Goal: Check status

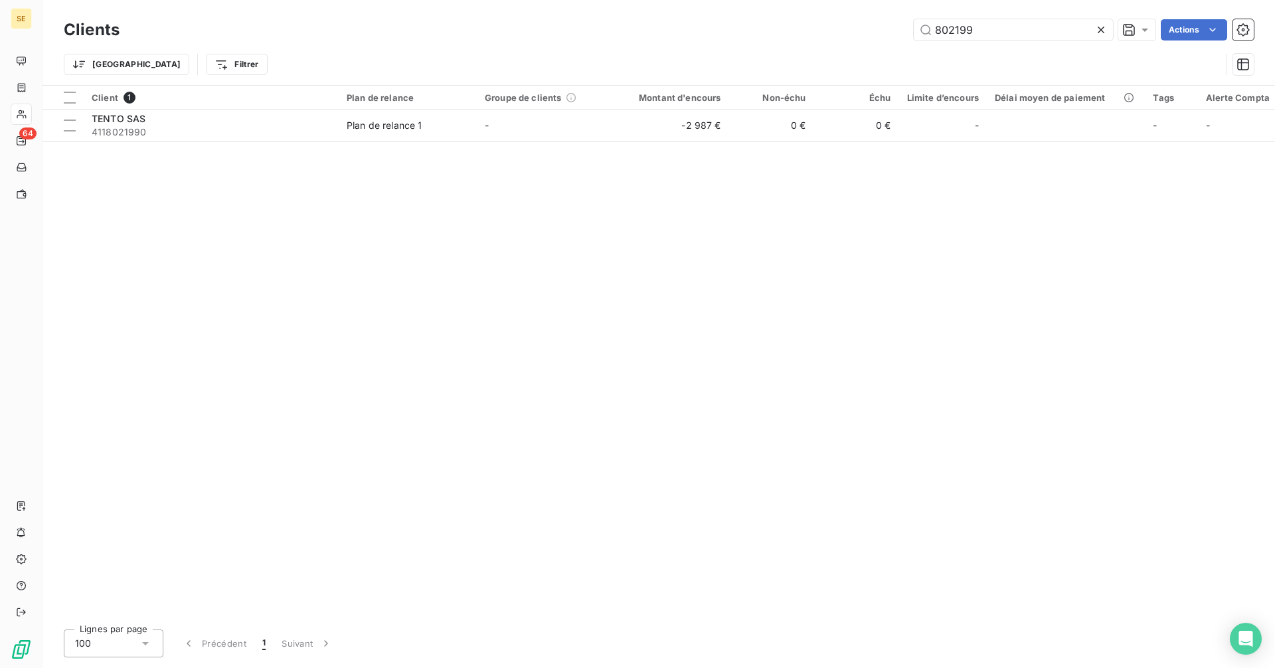
drag, startPoint x: 993, startPoint y: 29, endPoint x: 860, endPoint y: 41, distance: 133.3
click at [860, 41] on div "Clients 802199 Actions" at bounding box center [659, 30] width 1190 height 28
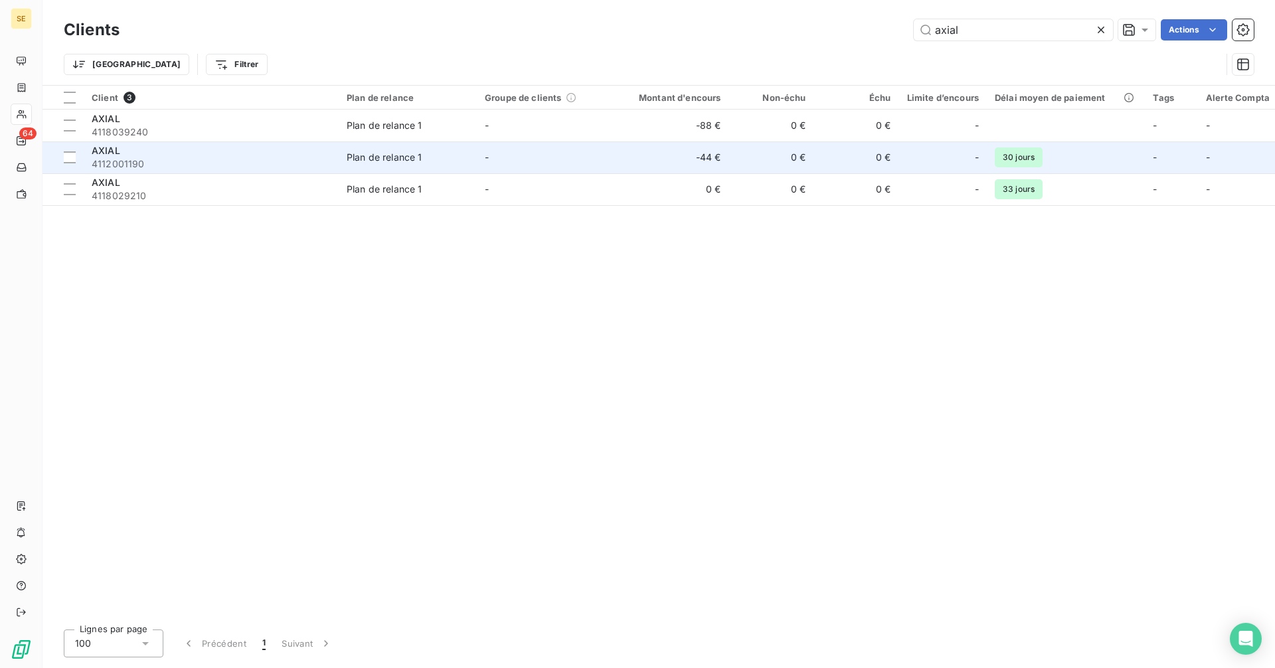
type input "axial"
click at [351, 159] on div "Plan de relance 1" at bounding box center [385, 157] width 76 height 13
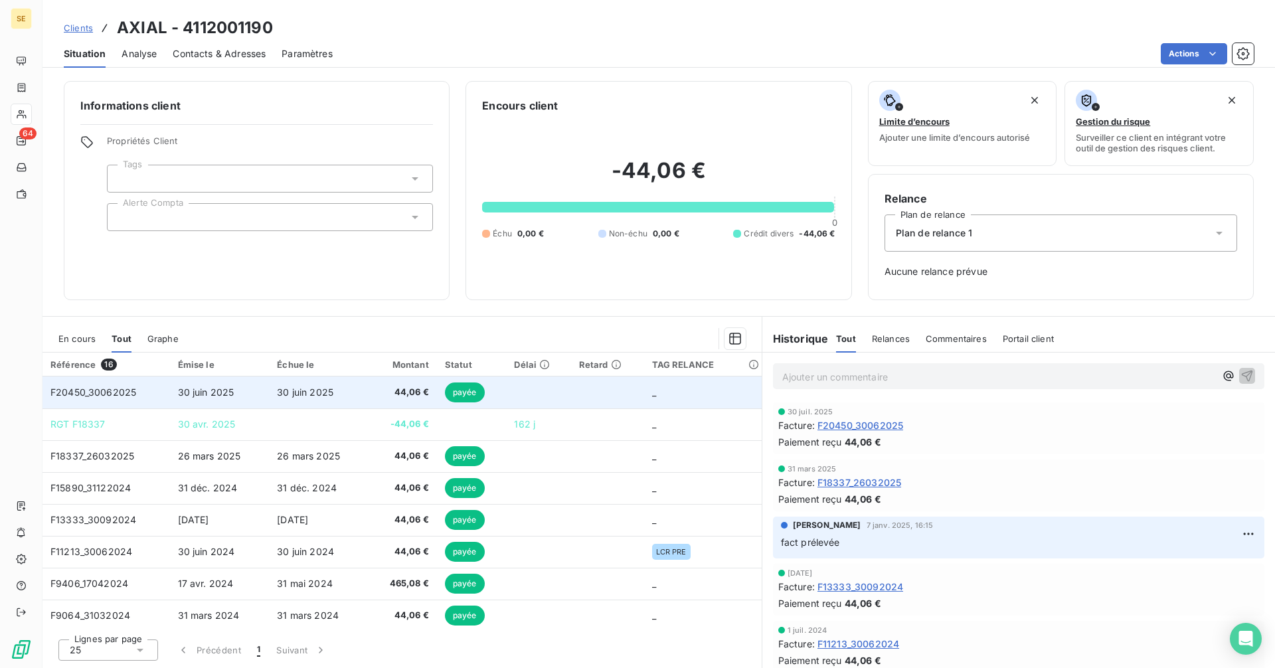
click at [130, 399] on td "F20450_30062025" at bounding box center [105, 392] width 127 height 32
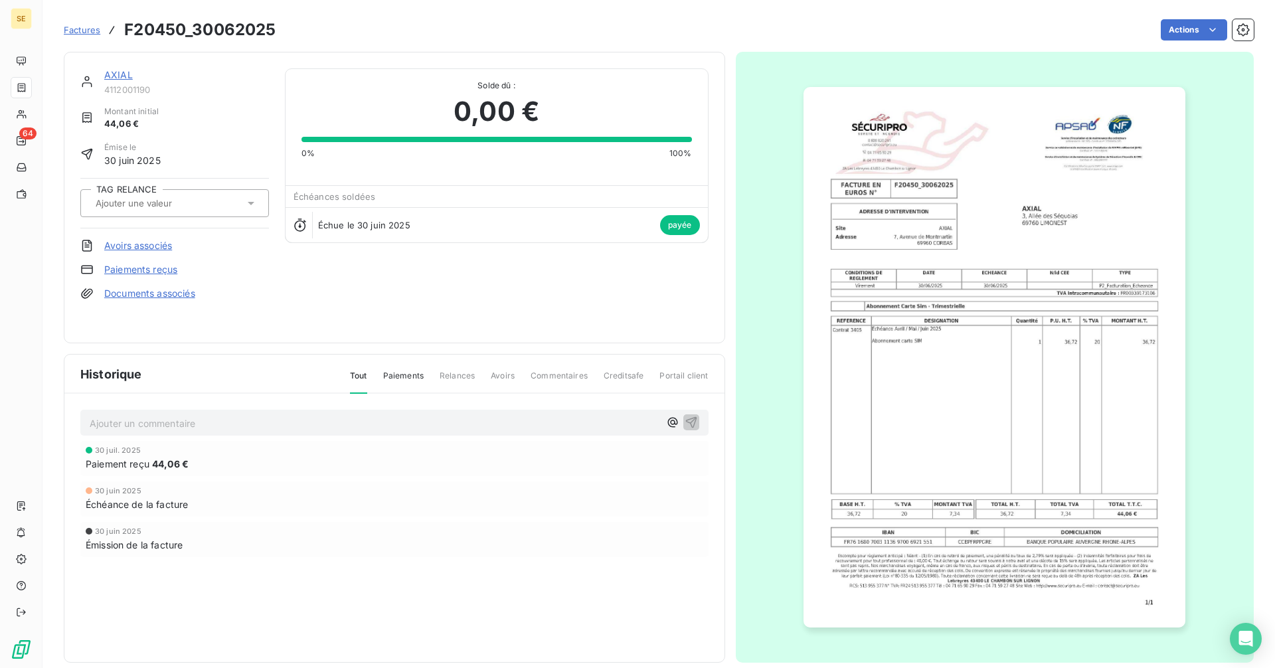
click at [119, 74] on link "AXIAL" at bounding box center [118, 74] width 29 height 11
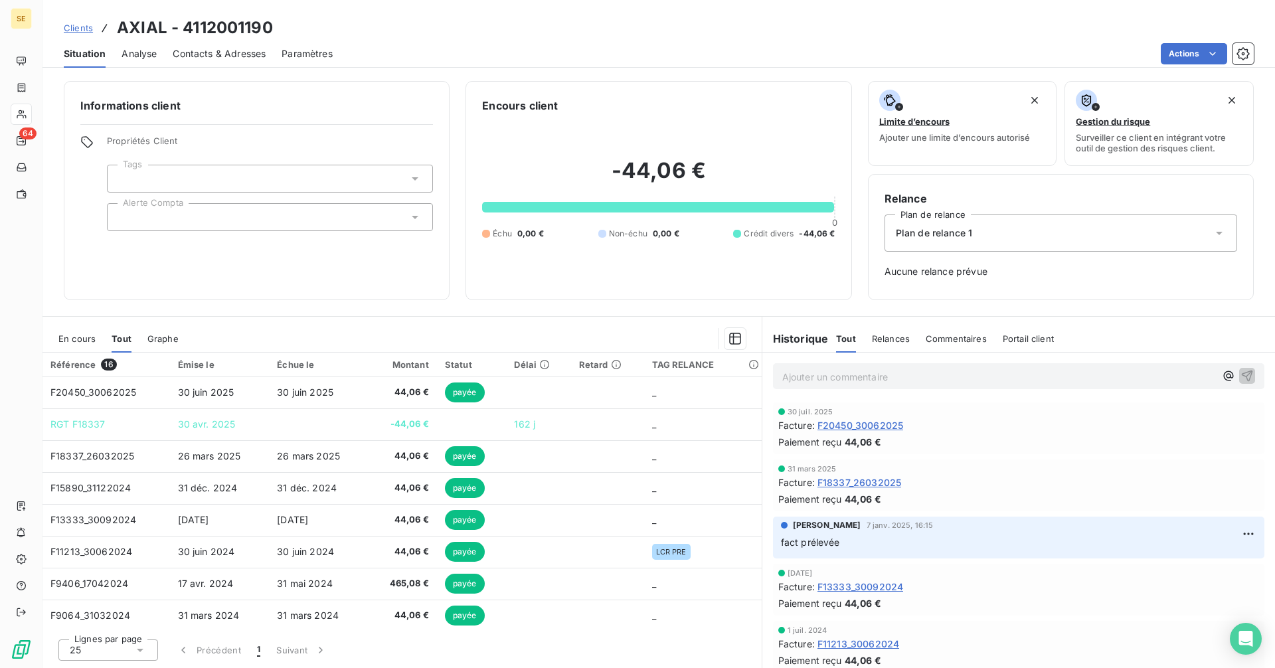
click at [85, 335] on span "En cours" at bounding box center [76, 338] width 37 height 11
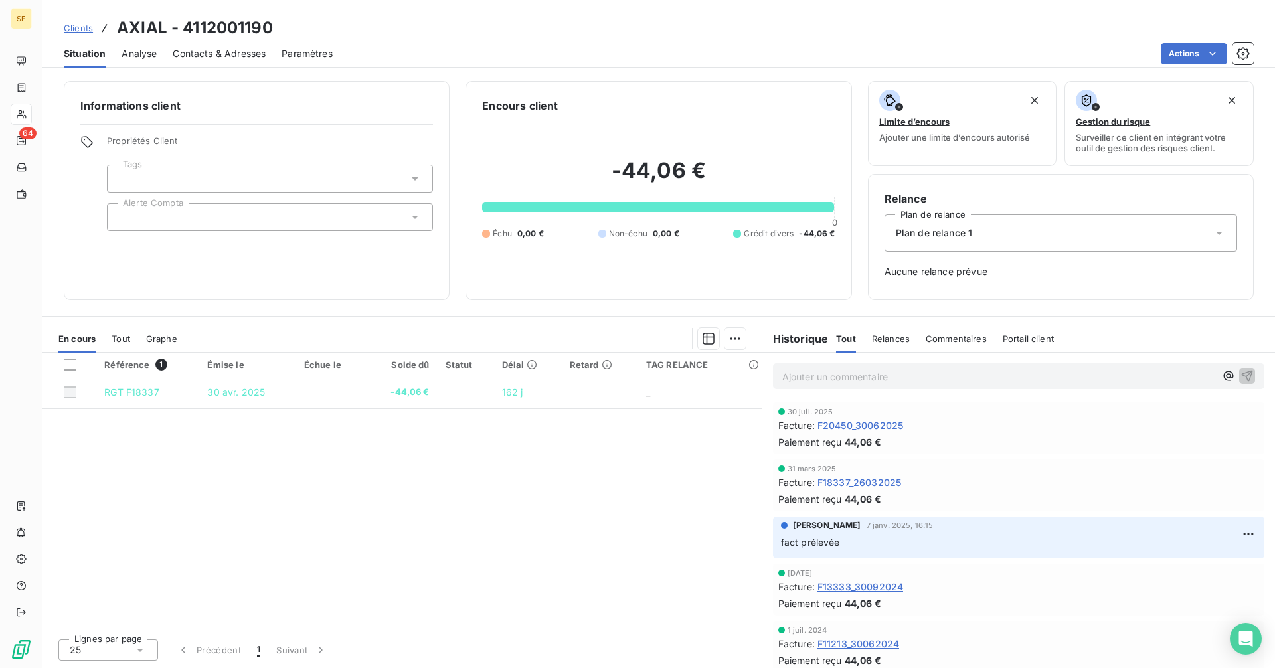
click at [888, 481] on span "F18337_26032025" at bounding box center [859, 482] width 84 height 14
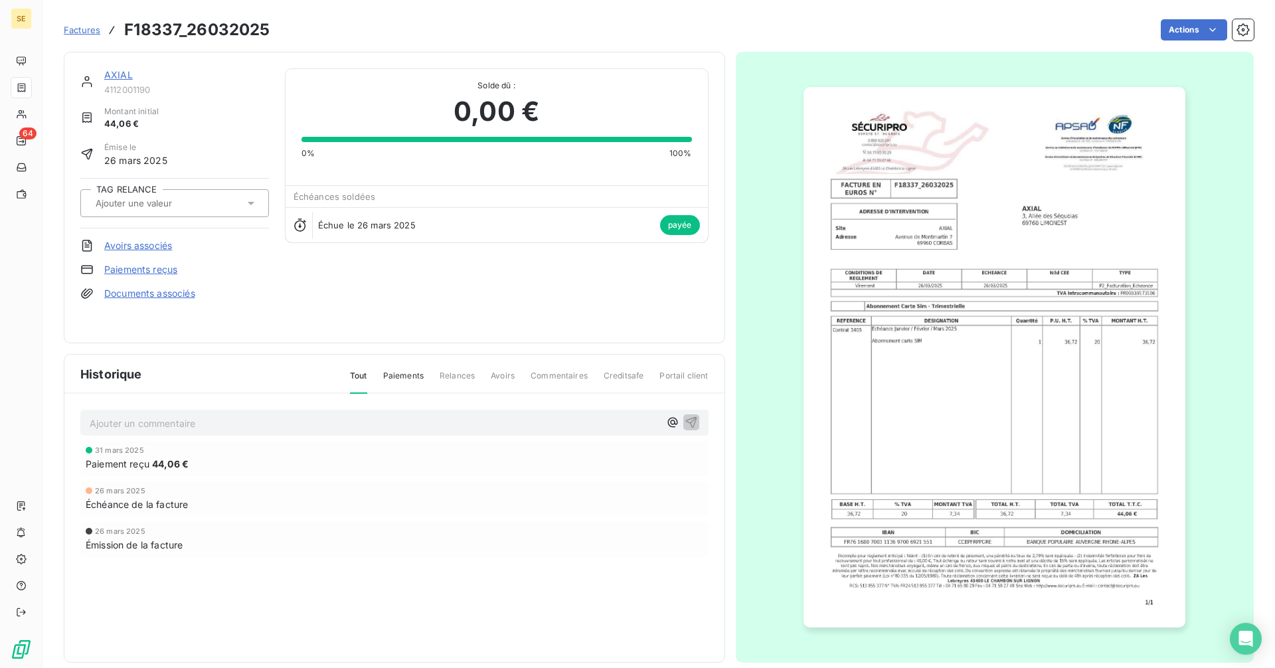
click at [126, 72] on link "AXIAL" at bounding box center [118, 74] width 29 height 11
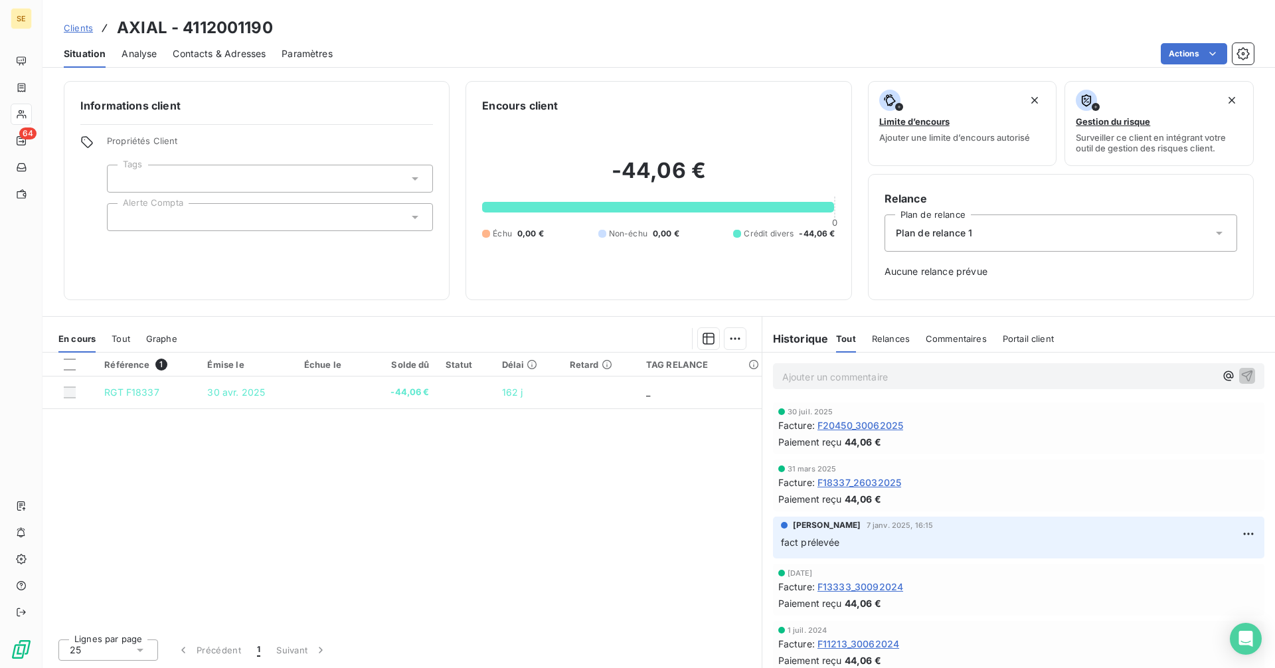
click at [864, 424] on span "F20450_30062025" at bounding box center [860, 425] width 86 height 14
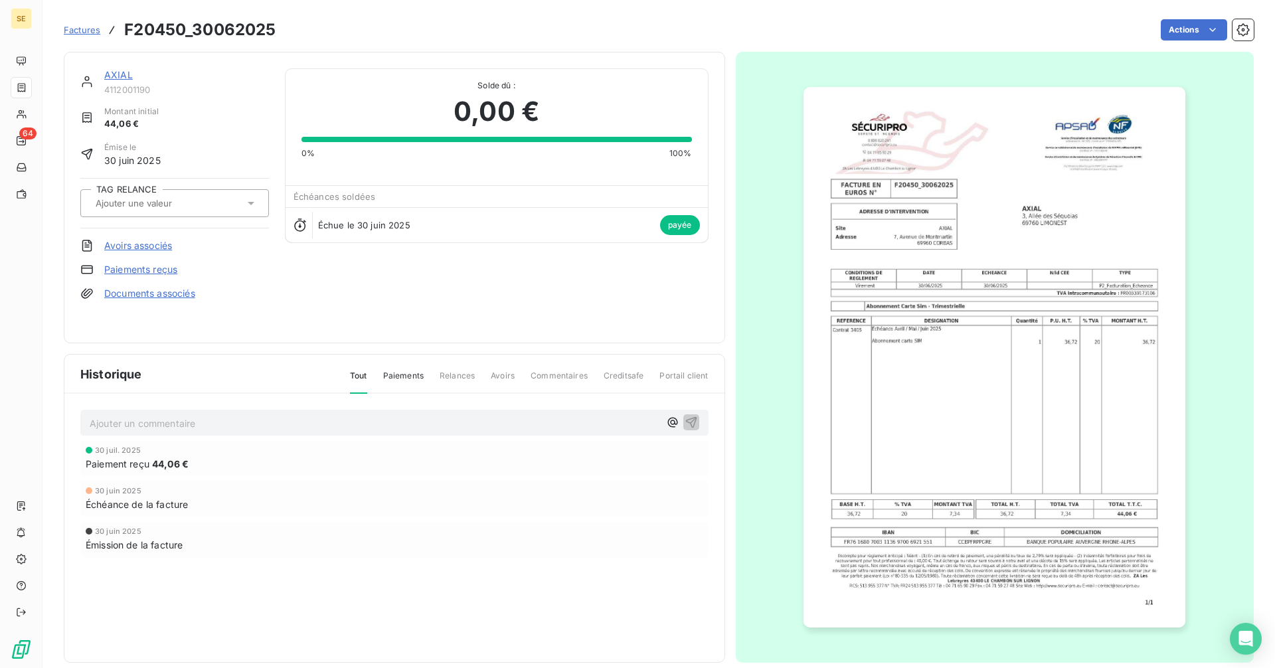
click at [125, 76] on link "AXIAL" at bounding box center [118, 74] width 29 height 11
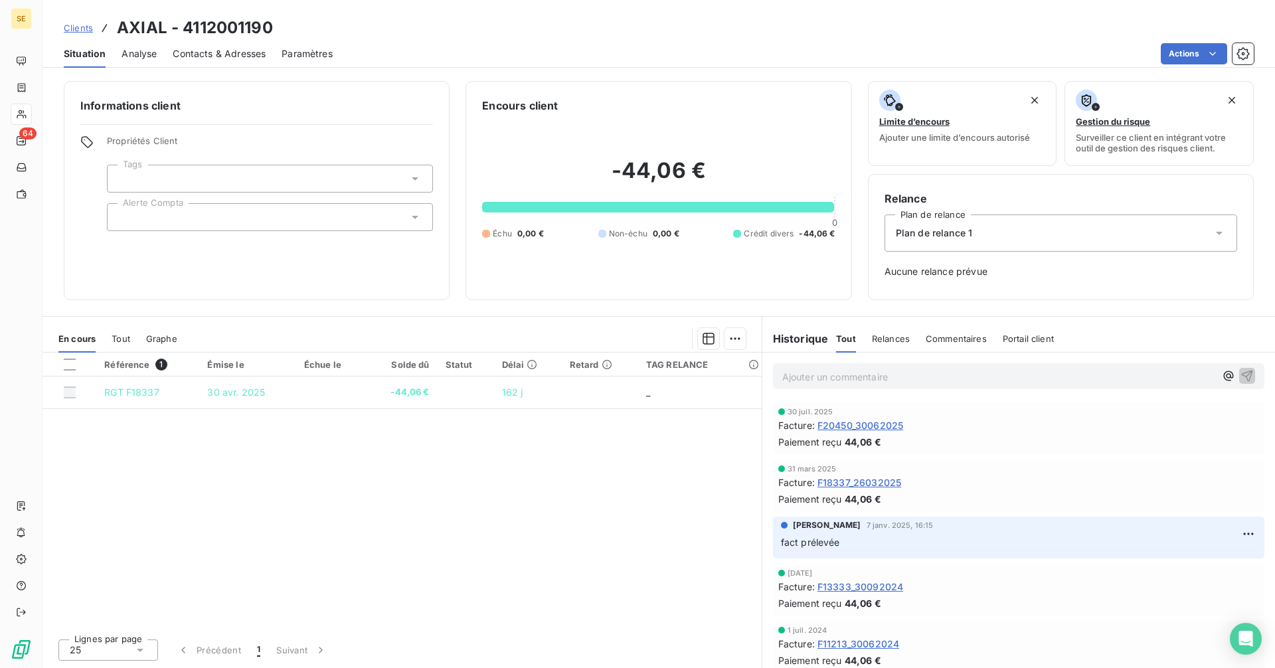
click at [884, 481] on span "F18337_26032025" at bounding box center [859, 482] width 84 height 14
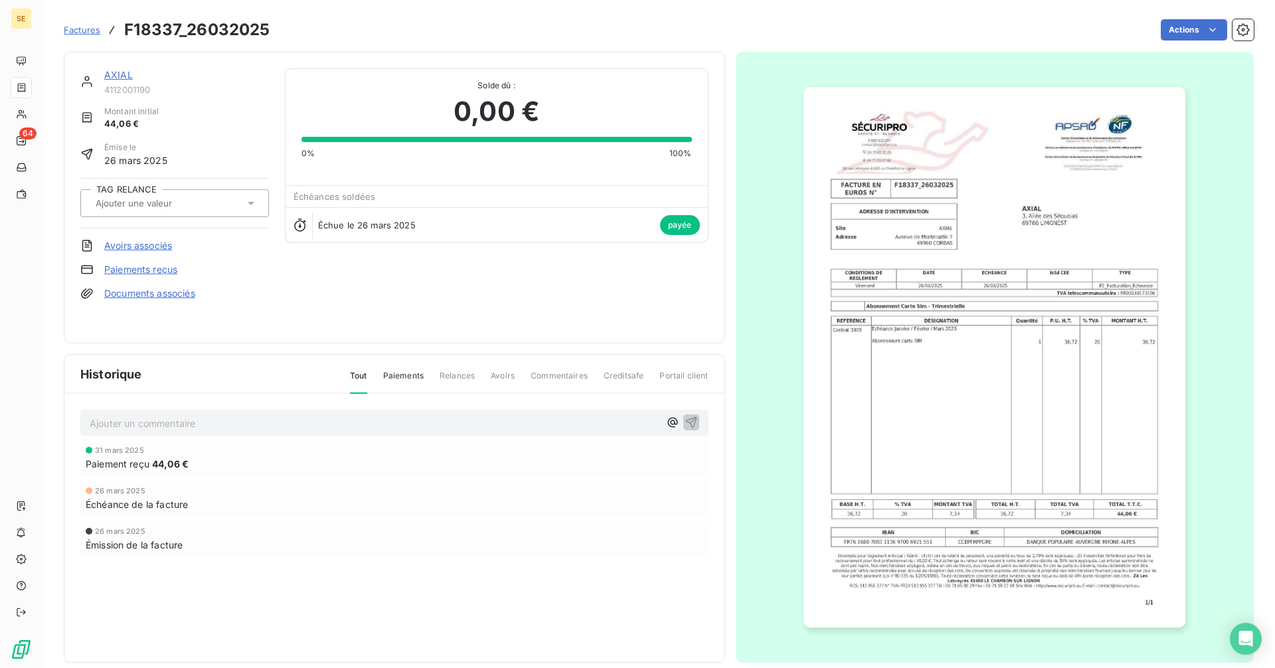
click at [114, 76] on link "AXIAL" at bounding box center [118, 74] width 29 height 11
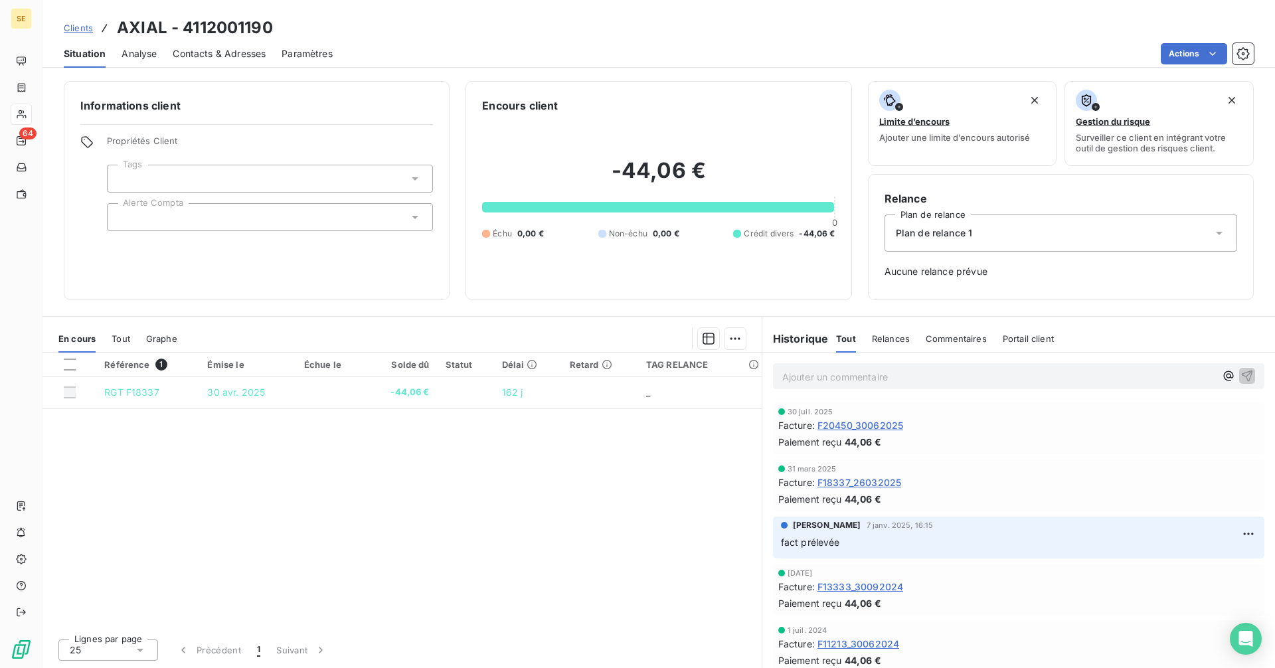
click at [863, 422] on span "F20450_30062025" at bounding box center [860, 425] width 86 height 14
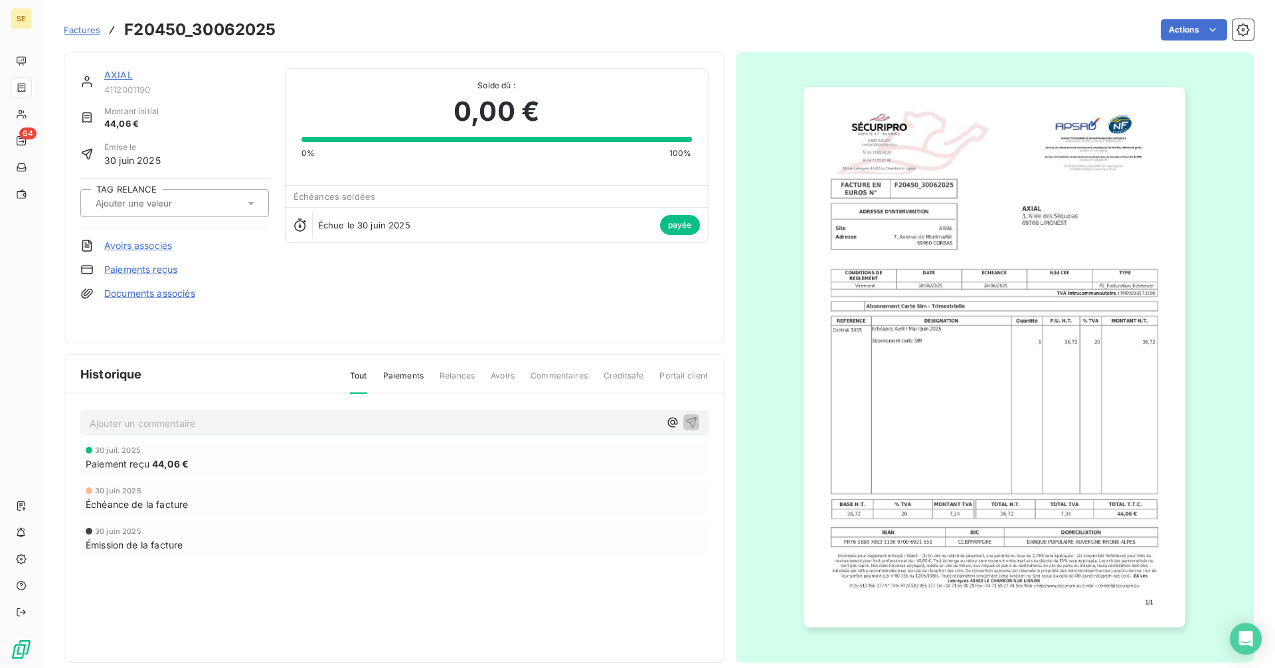
click at [118, 73] on link "AXIAL" at bounding box center [118, 74] width 29 height 11
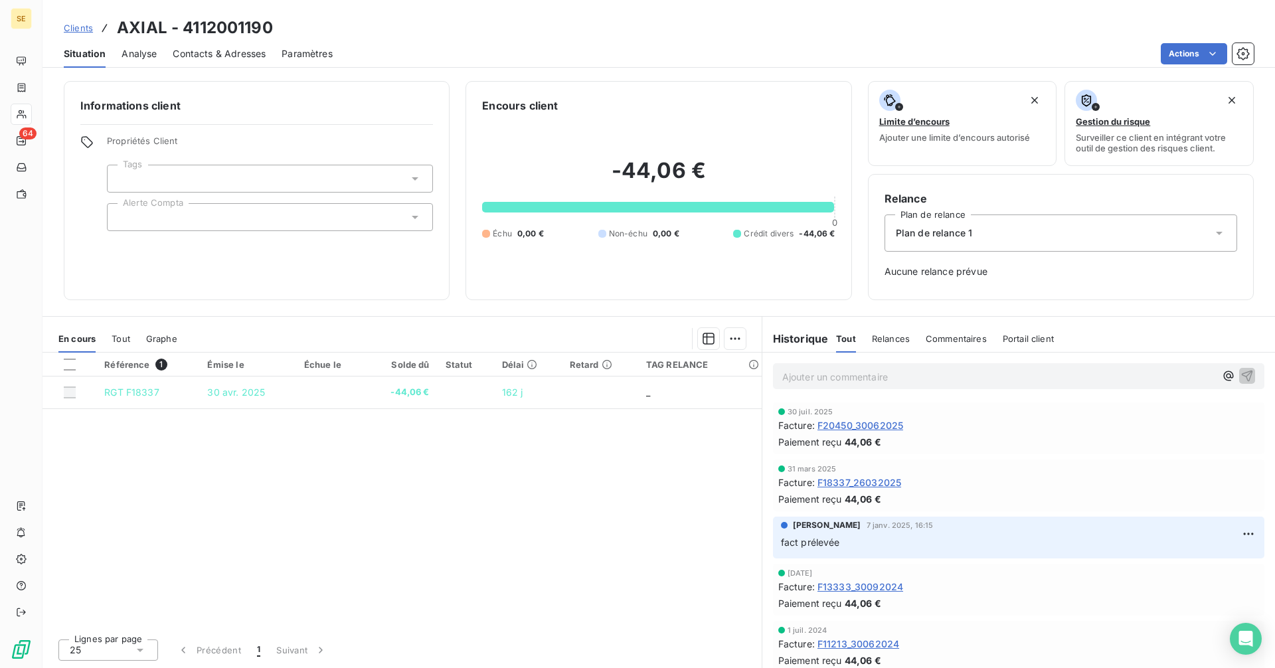
click at [77, 23] on span "Clients" at bounding box center [78, 28] width 29 height 11
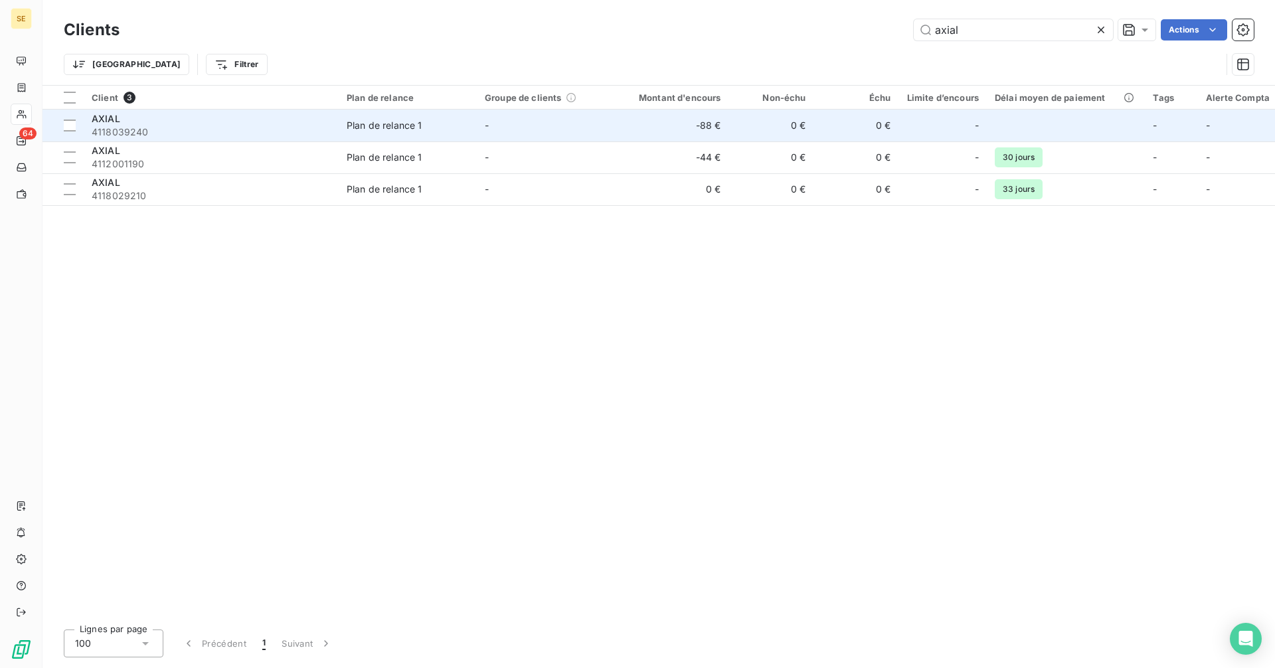
click at [651, 123] on td "-88 €" at bounding box center [672, 126] width 114 height 32
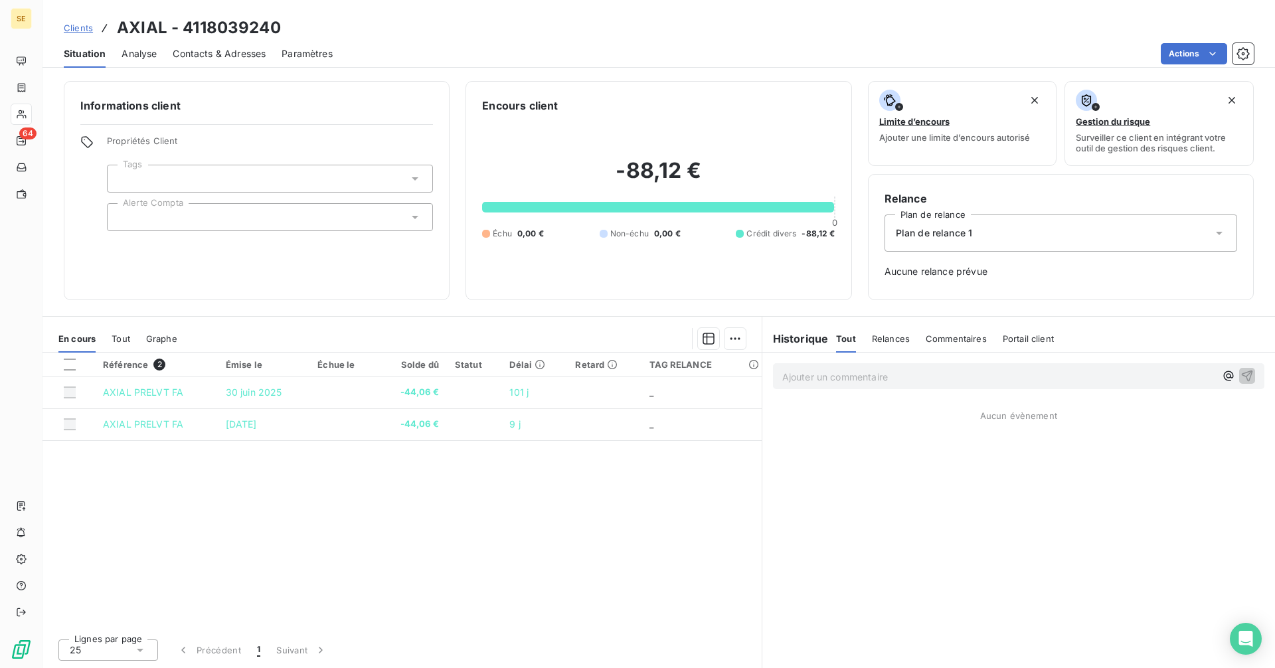
click at [139, 41] on div "Analyse" at bounding box center [139, 54] width 35 height 28
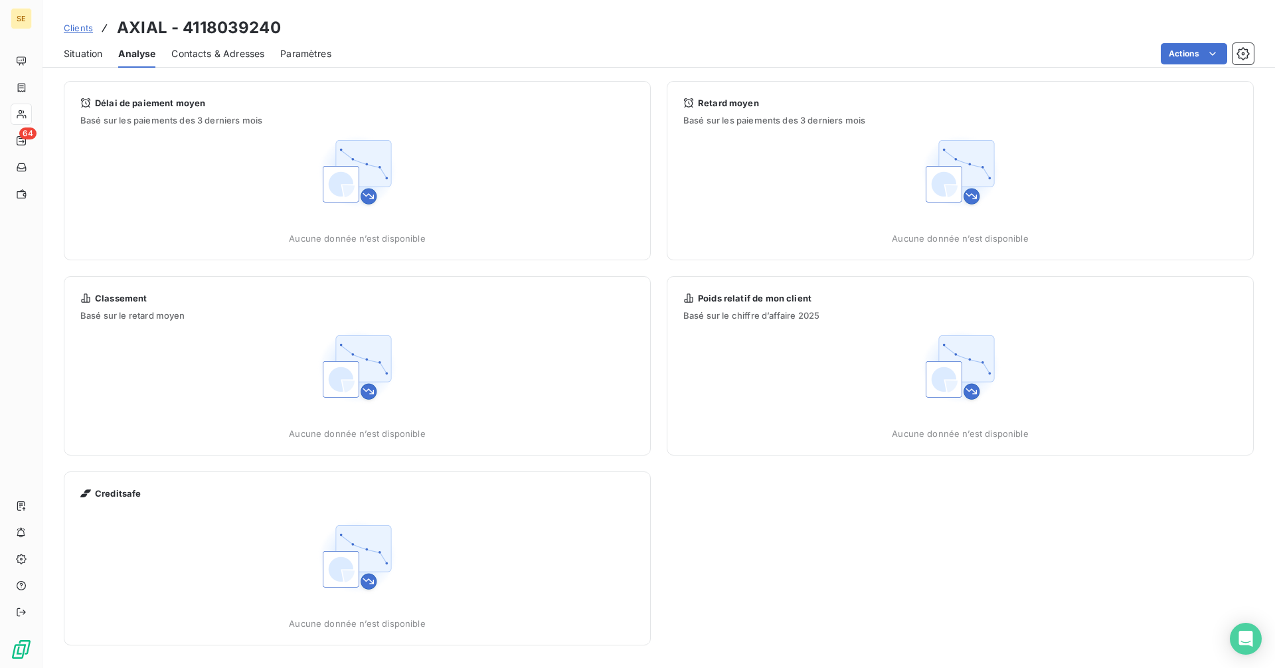
click at [72, 56] on span "Situation" at bounding box center [83, 53] width 39 height 13
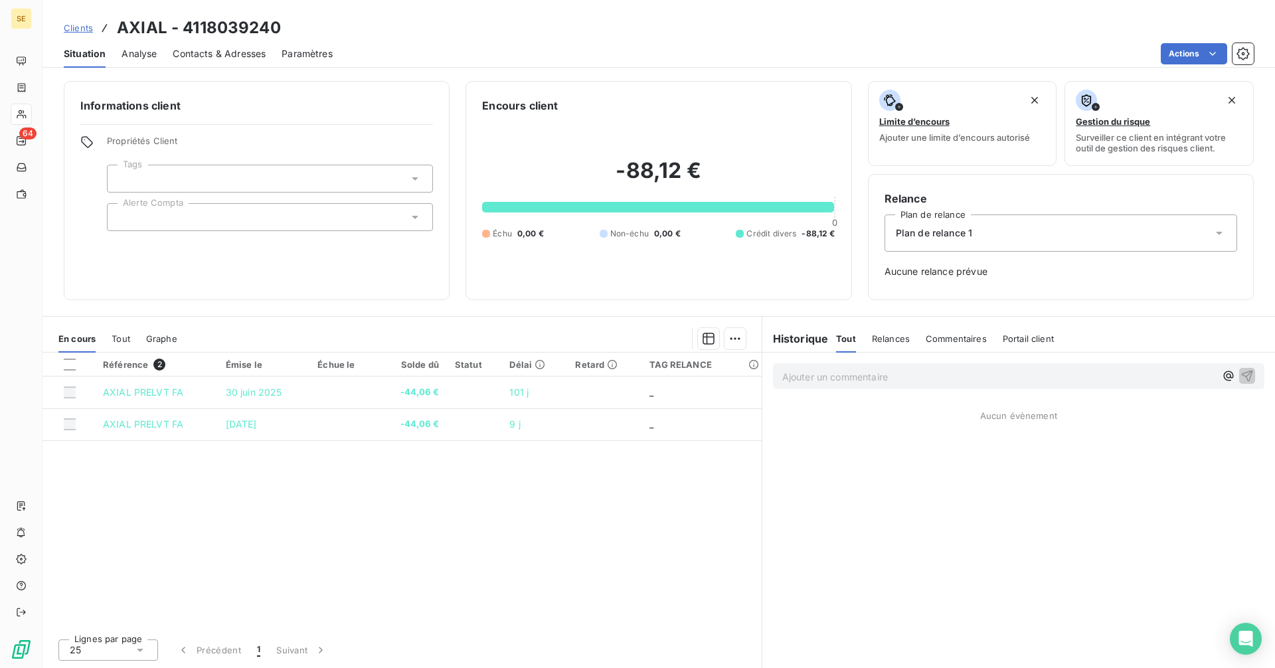
click at [123, 334] on span "Tout" at bounding box center [121, 338] width 19 height 11
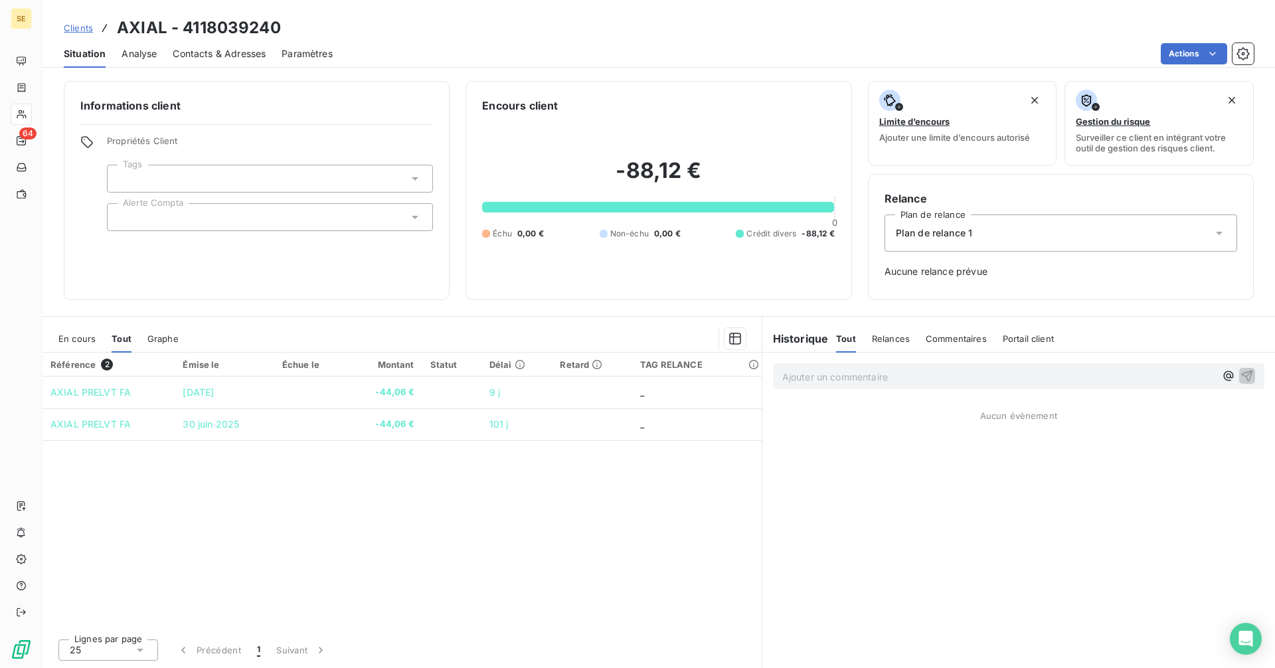
click at [74, 25] on span "Clients" at bounding box center [78, 28] width 29 height 11
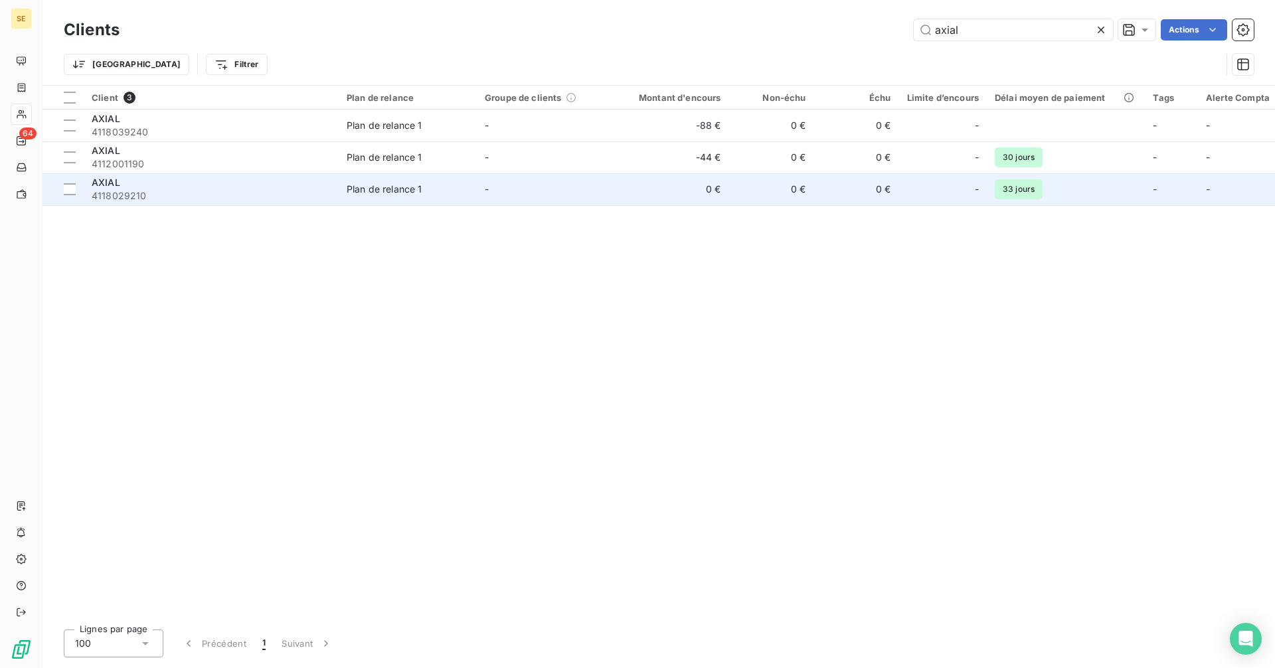
click at [635, 188] on td "0 €" at bounding box center [672, 189] width 114 height 32
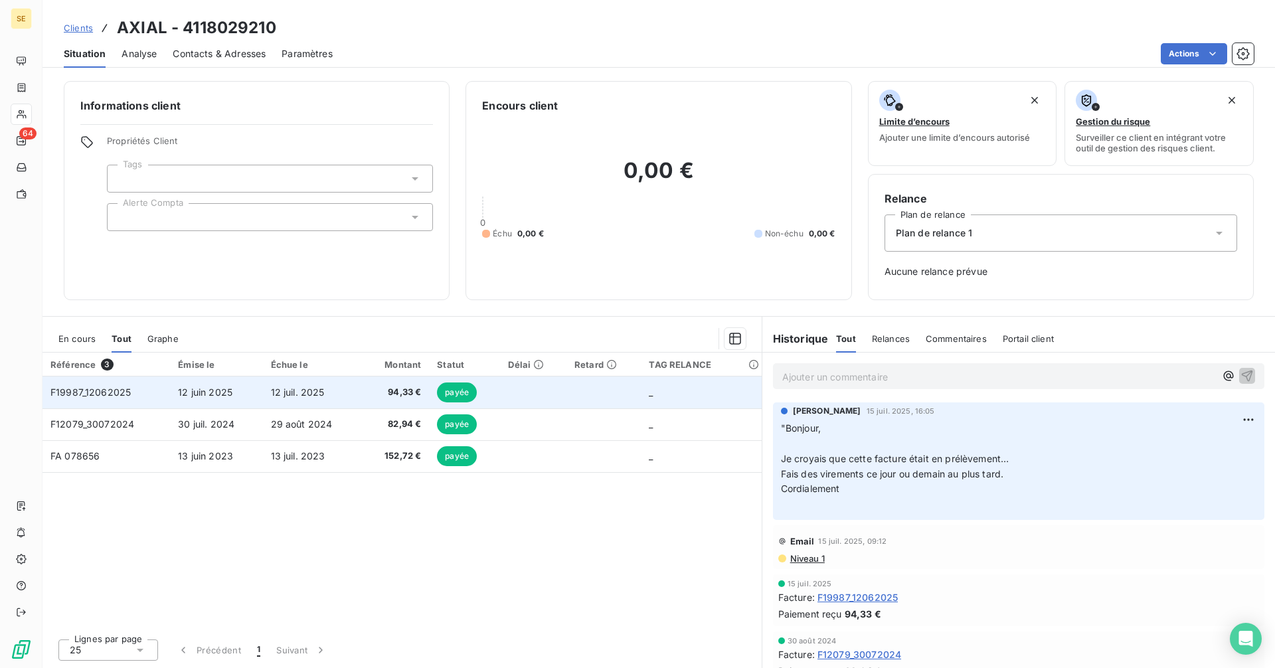
click at [267, 398] on td "12 juil. 2025" at bounding box center [312, 392] width 99 height 32
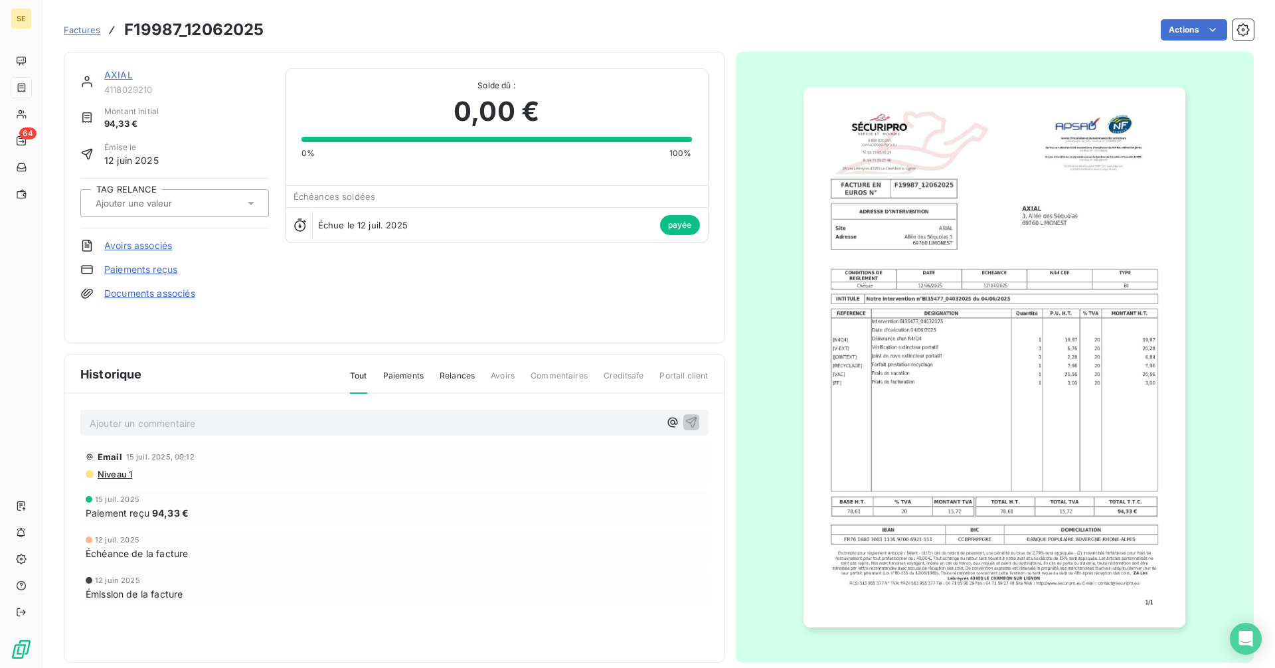
click at [117, 78] on link "AXIAL" at bounding box center [118, 74] width 29 height 11
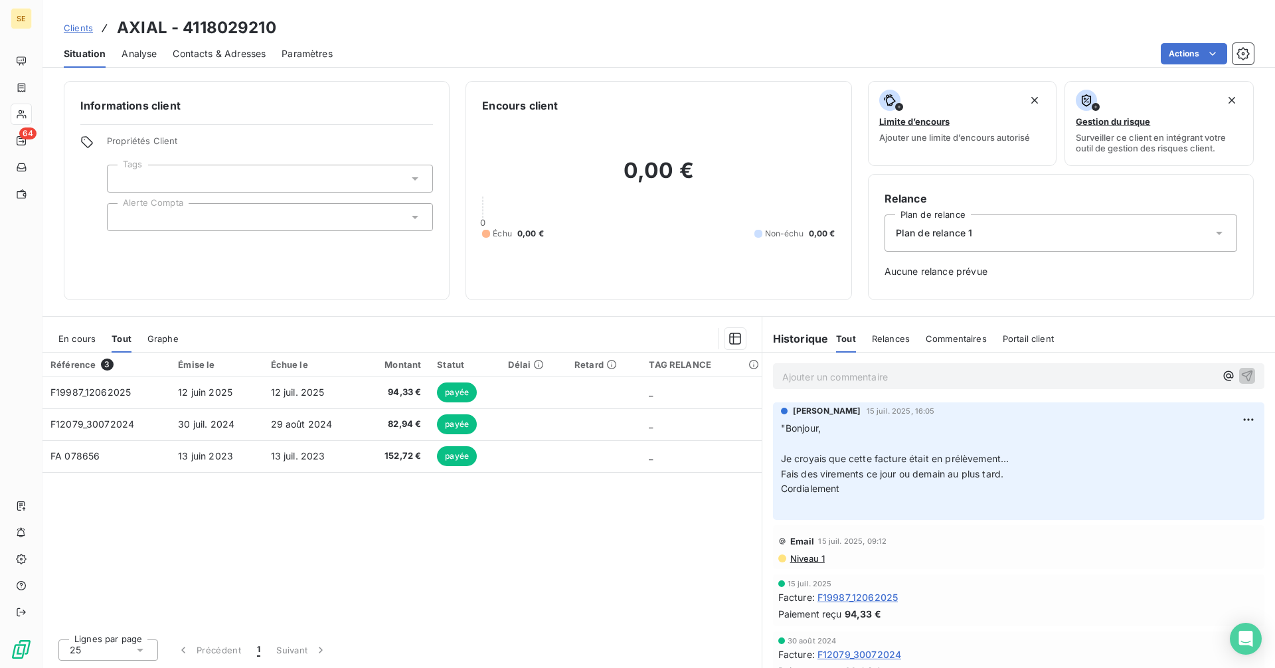
click at [78, 25] on span "Clients" at bounding box center [78, 28] width 29 height 11
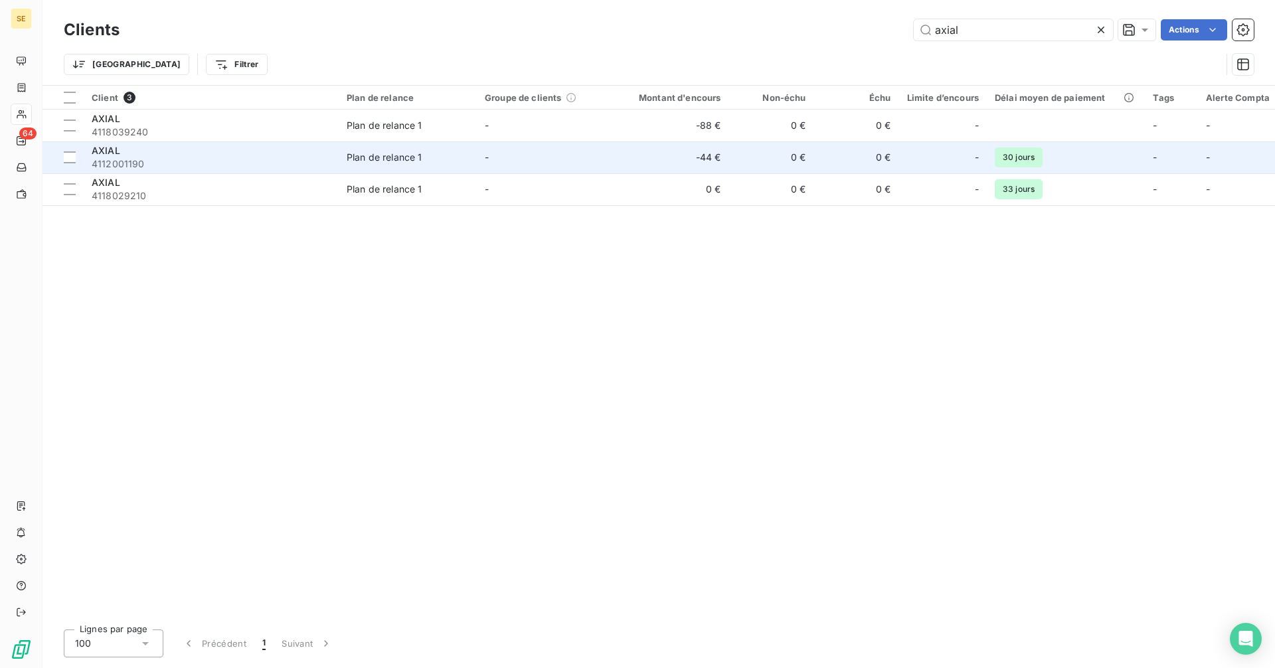
click at [591, 155] on td "-" at bounding box center [546, 157] width 138 height 32
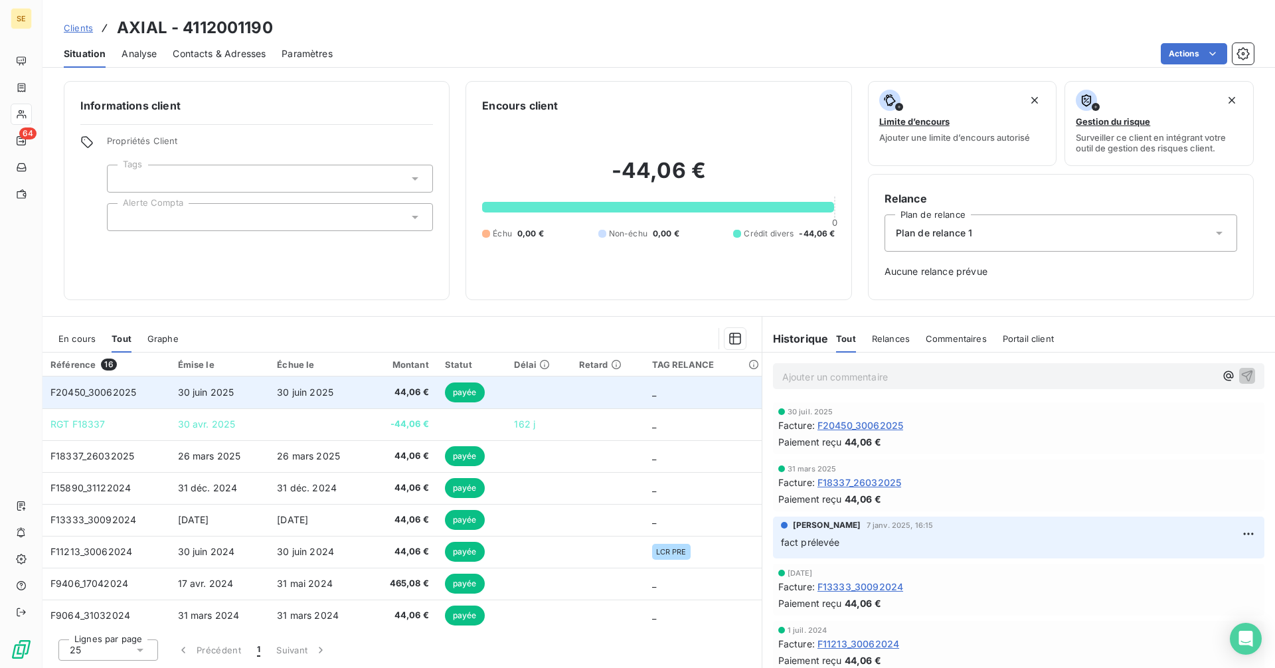
click at [216, 392] on span "30 juin 2025" at bounding box center [206, 391] width 56 height 11
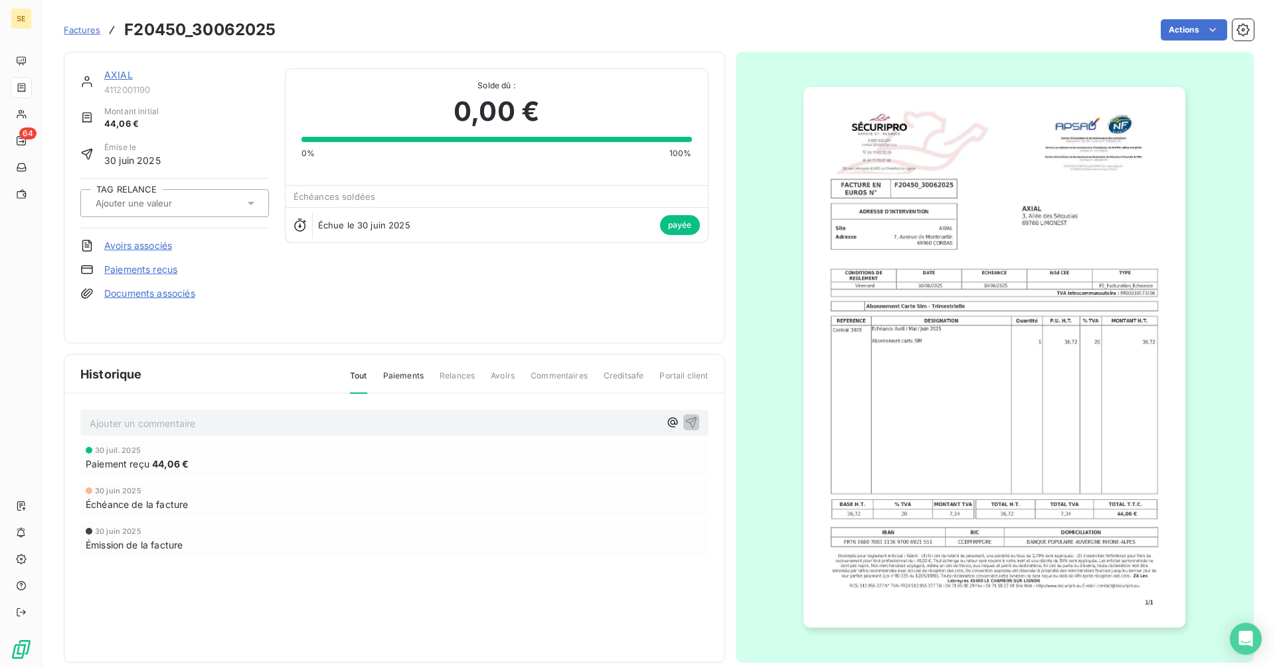
click at [124, 71] on link "AXIAL" at bounding box center [118, 74] width 29 height 11
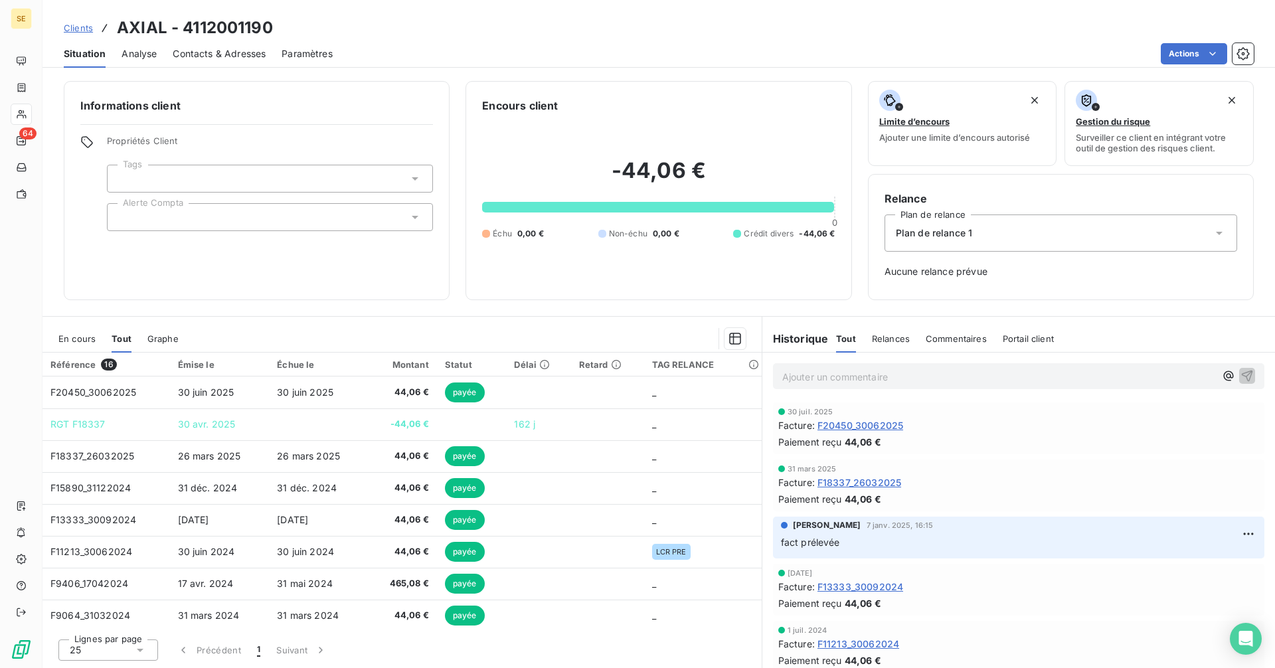
click at [79, 23] on span "Clients" at bounding box center [78, 28] width 29 height 11
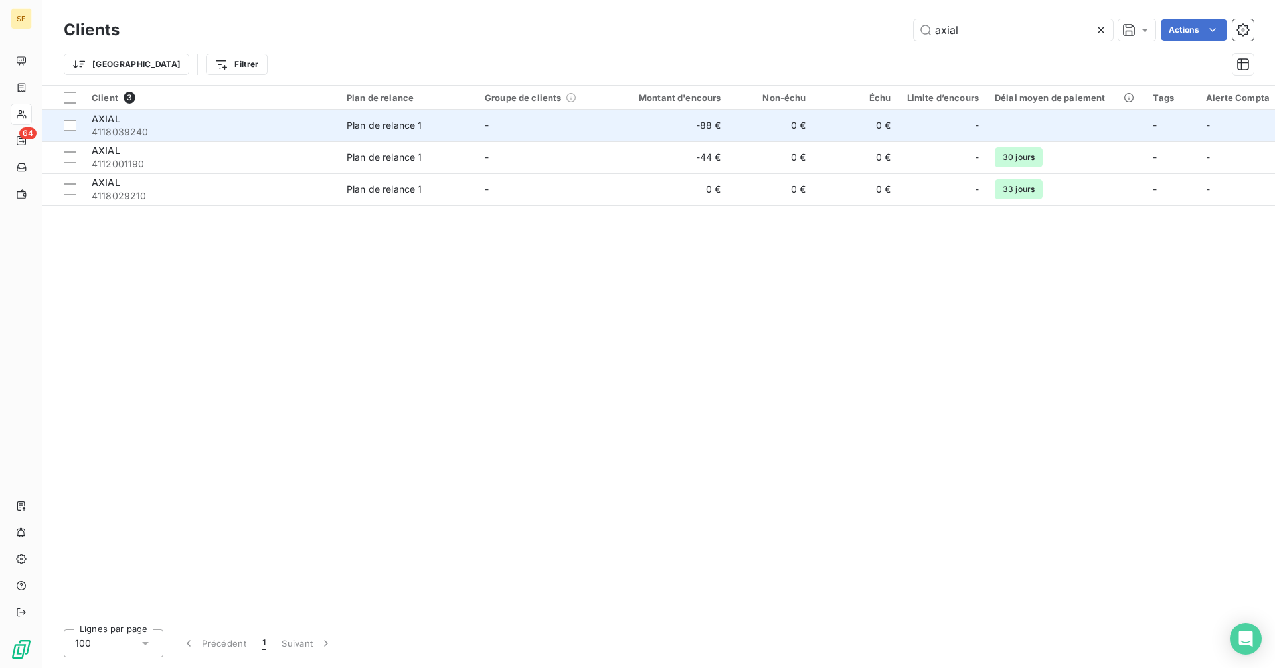
click at [479, 125] on td "-" at bounding box center [546, 126] width 138 height 32
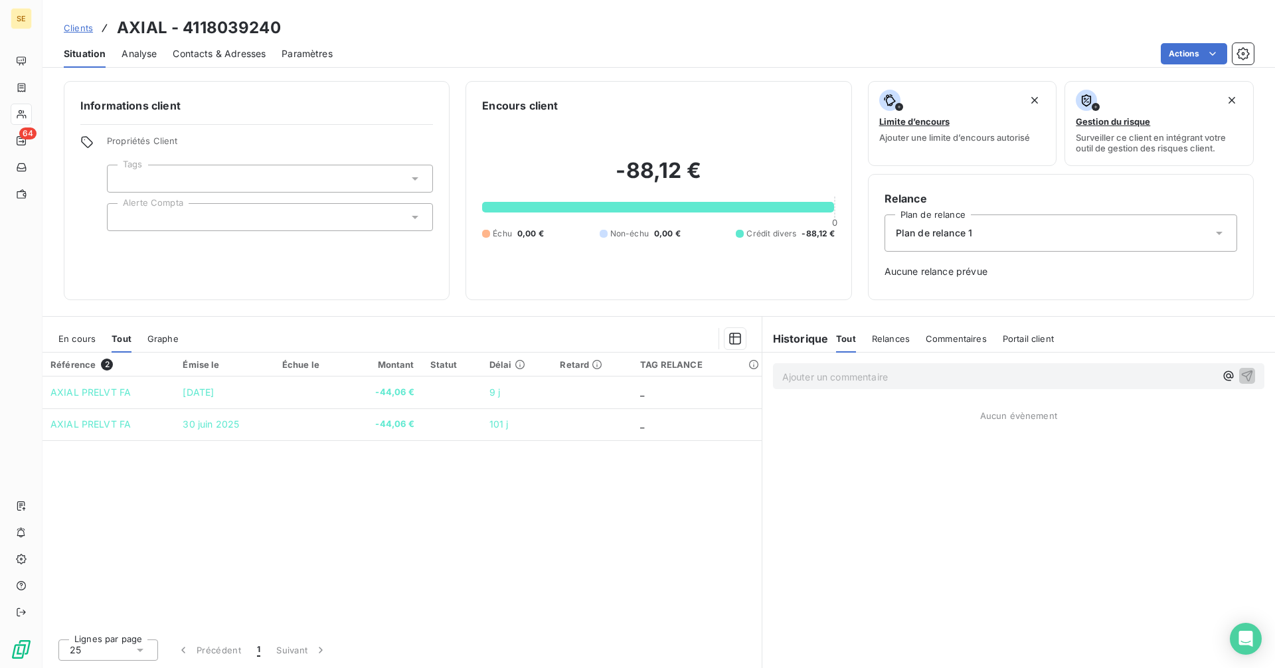
click at [90, 335] on span "En cours" at bounding box center [76, 338] width 37 height 11
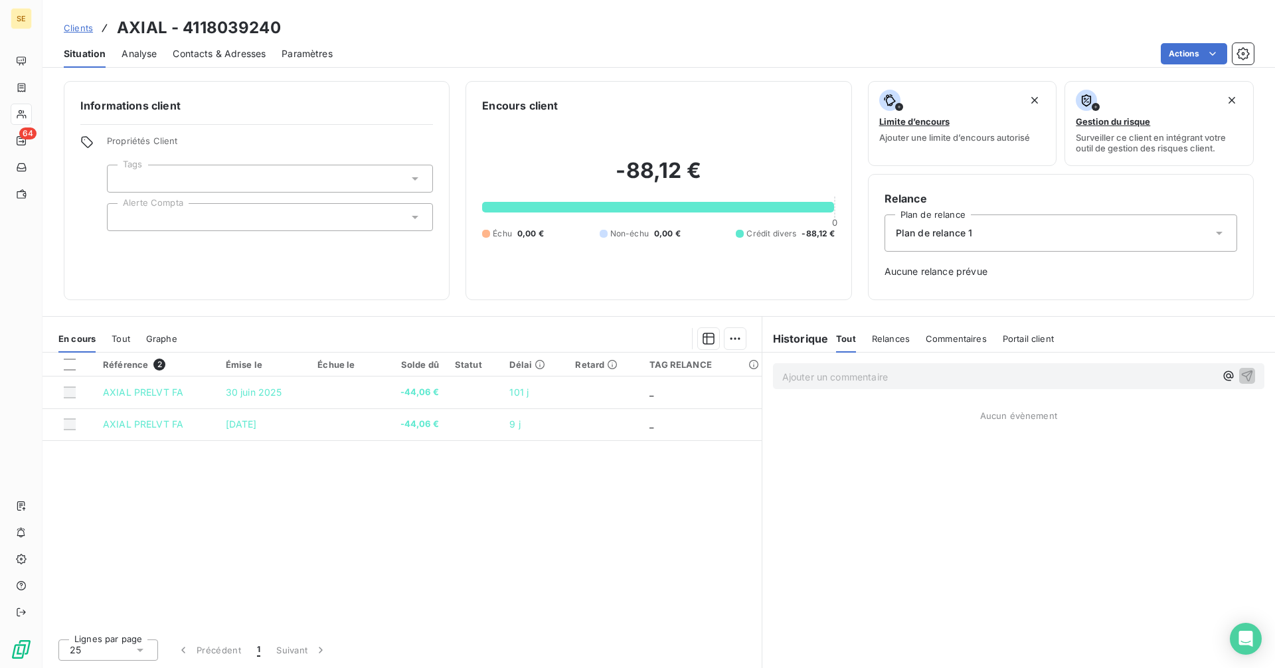
click at [126, 332] on div "Tout" at bounding box center [121, 339] width 19 height 28
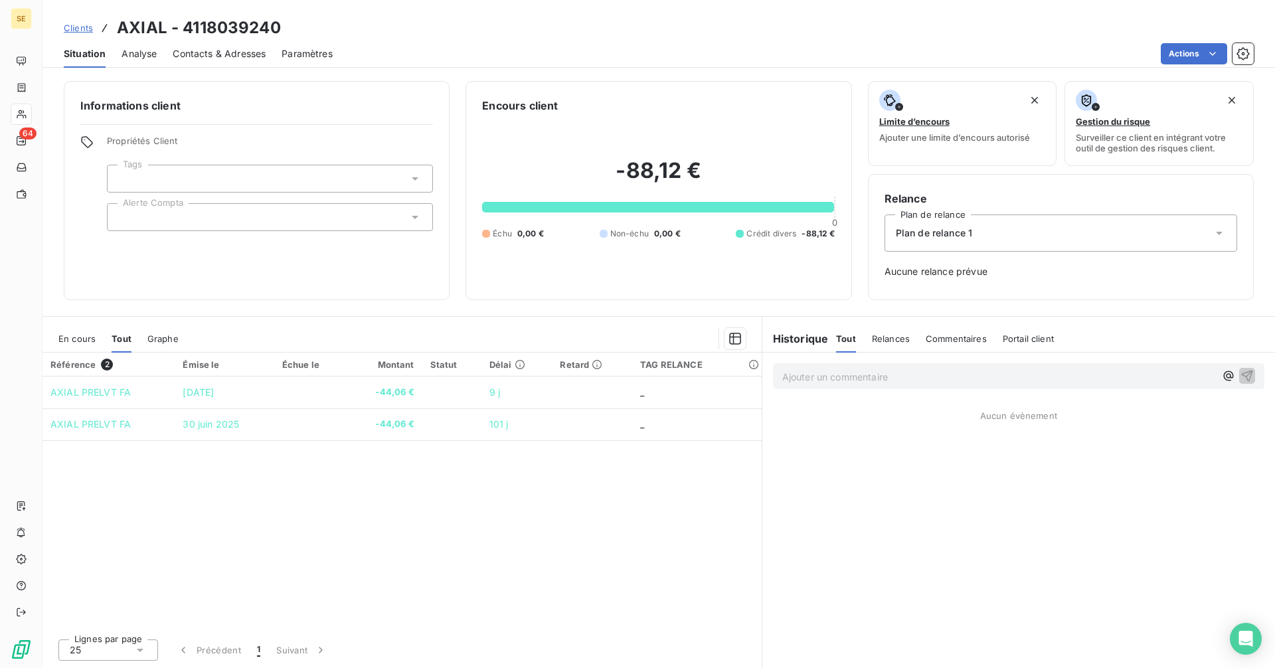
click at [88, 28] on span "Clients" at bounding box center [78, 28] width 29 height 11
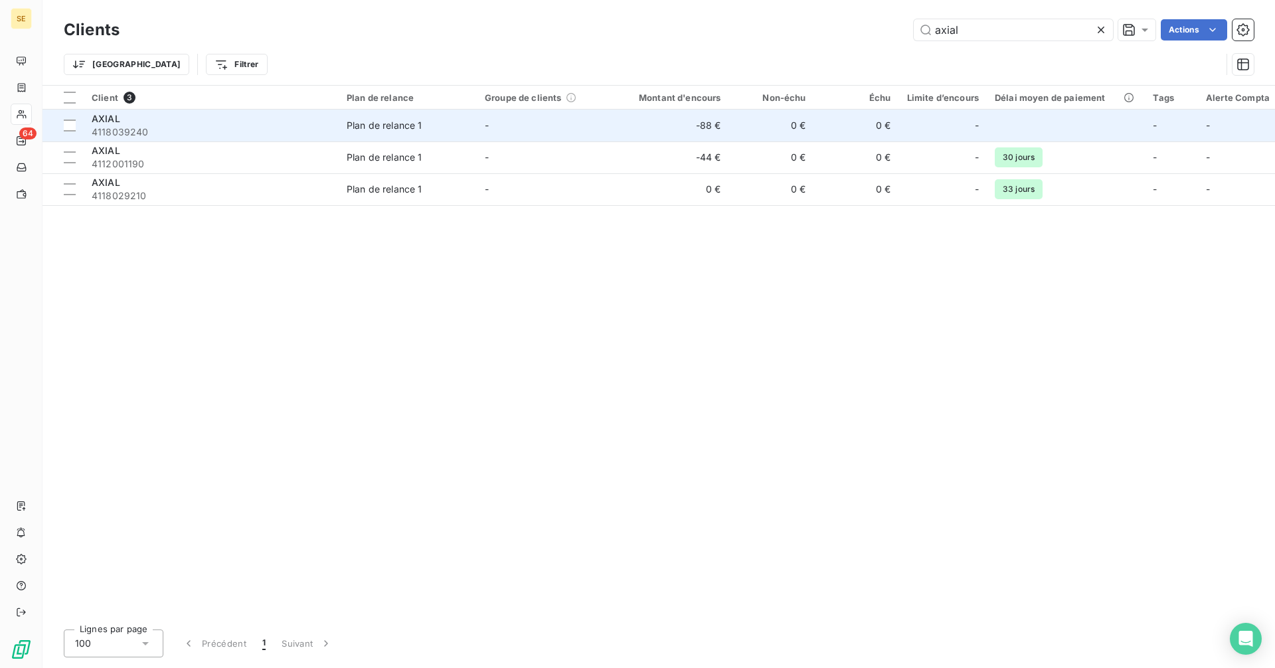
click at [706, 128] on td "-88 €" at bounding box center [672, 126] width 114 height 32
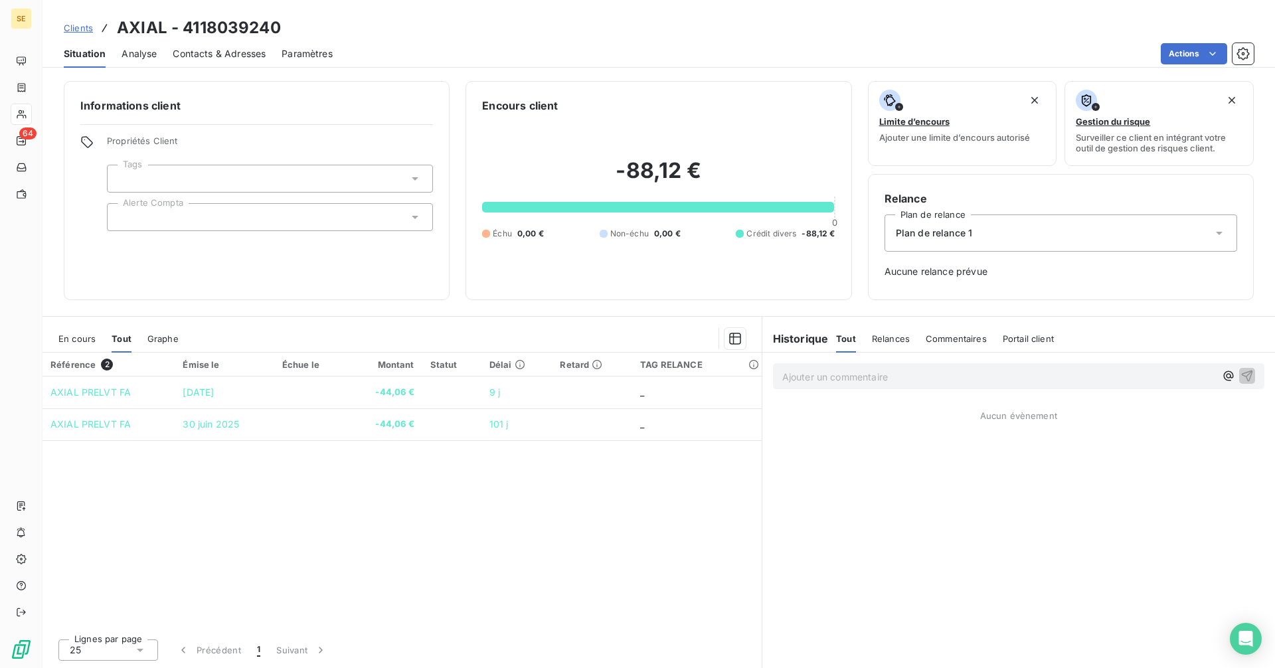
click at [81, 27] on span "Clients" at bounding box center [78, 28] width 29 height 11
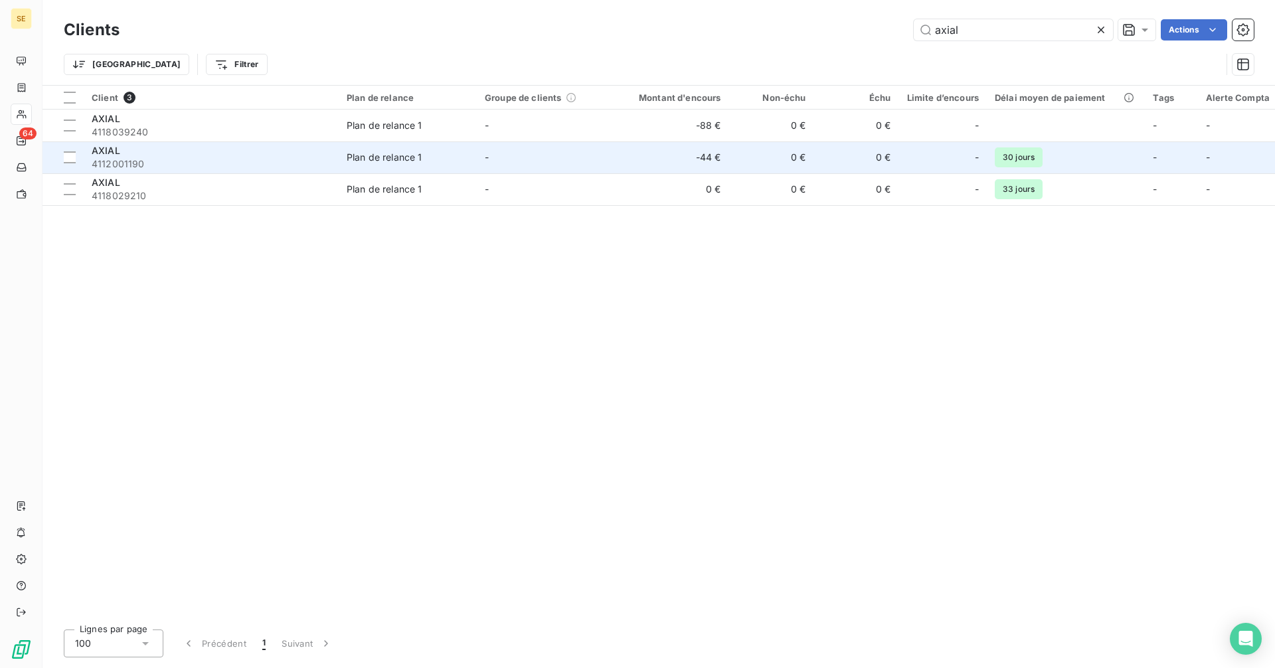
click at [522, 156] on td "-" at bounding box center [546, 157] width 138 height 32
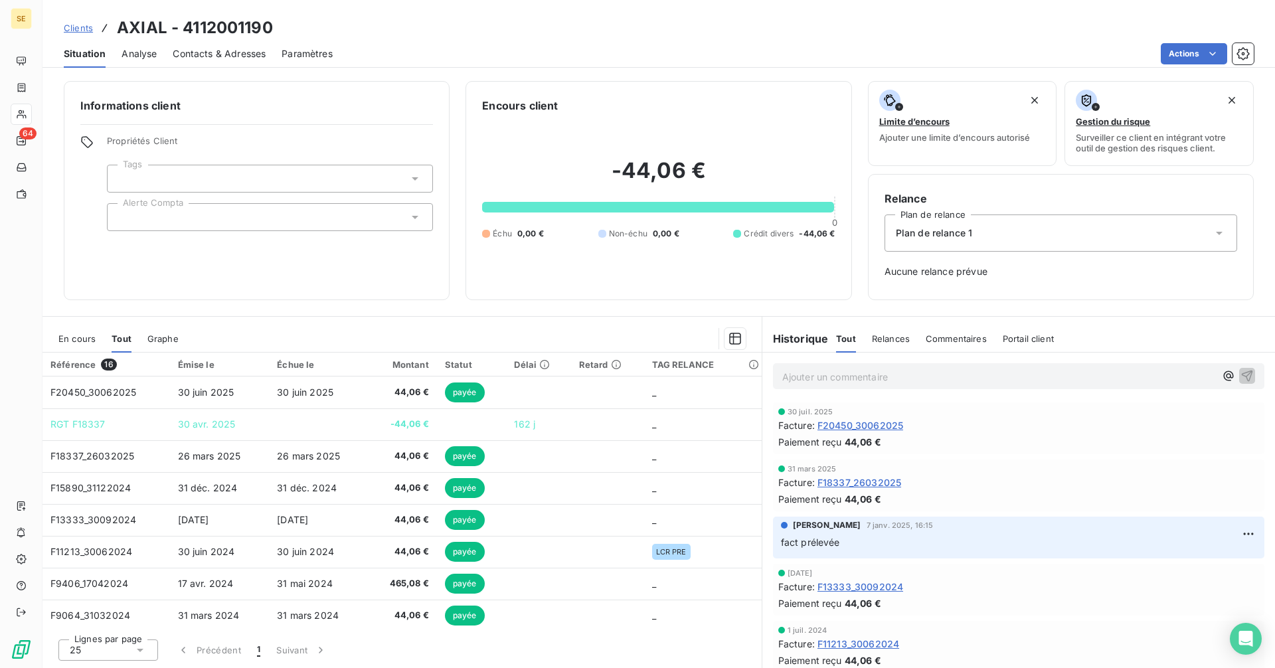
click at [841, 422] on span "F20450_30062025" at bounding box center [860, 425] width 86 height 14
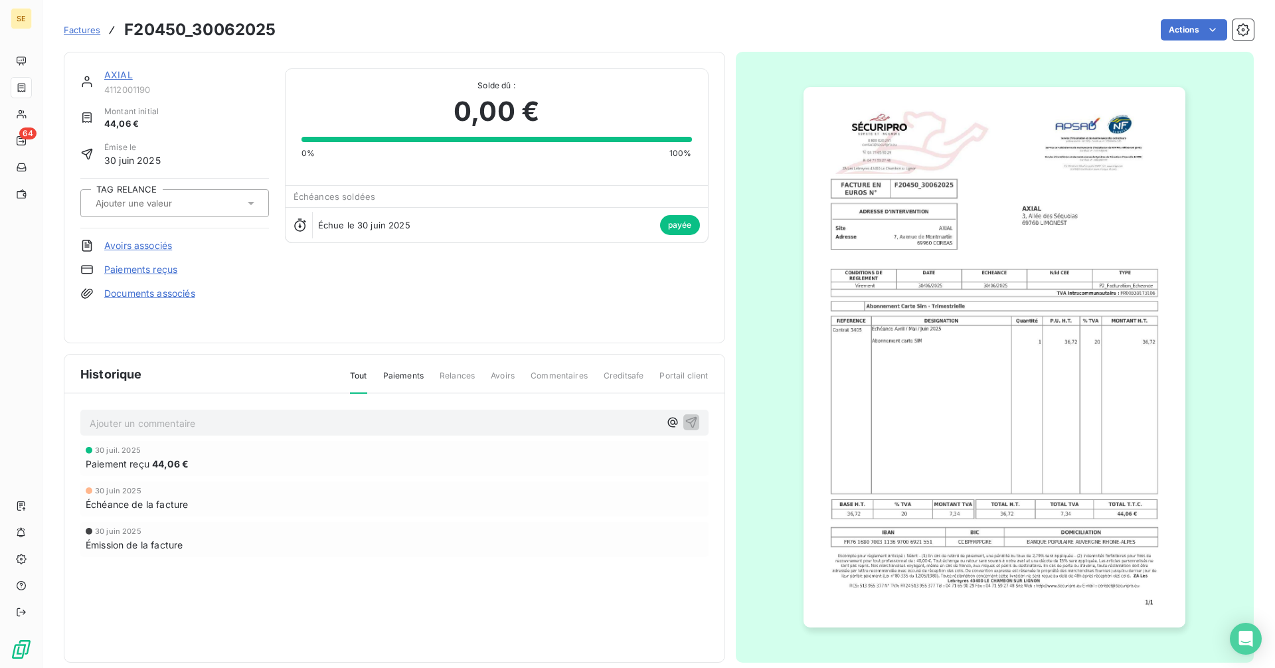
click at [88, 30] on span "Factures" at bounding box center [82, 30] width 37 height 11
